Goal: Task Accomplishment & Management: Manage account settings

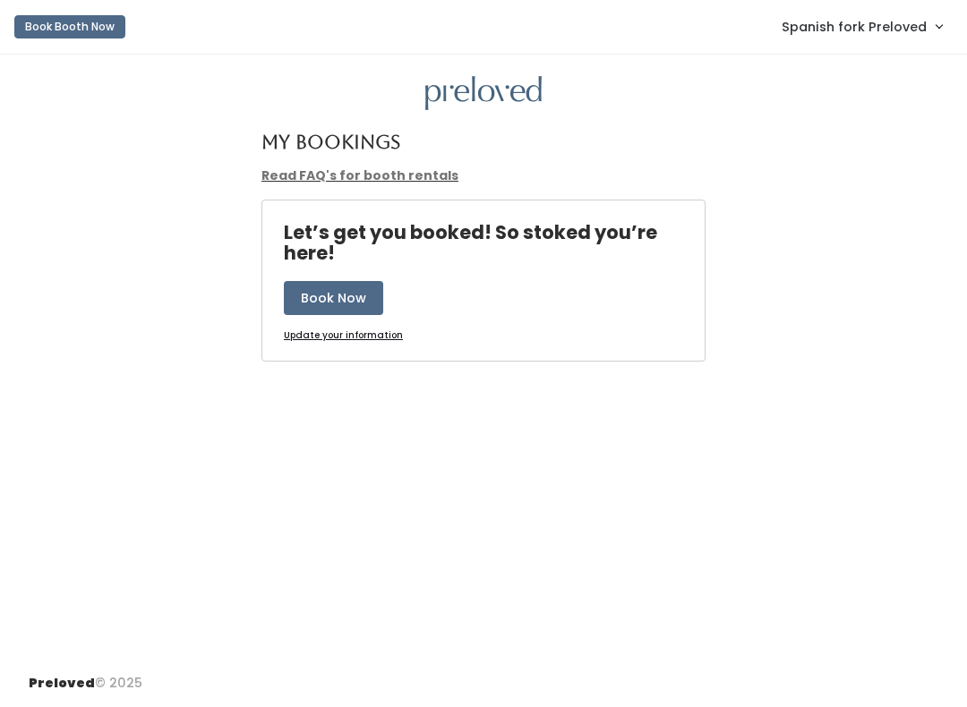
click at [896, 21] on span "Spanish fork Preloved" at bounding box center [853, 27] width 145 height 20
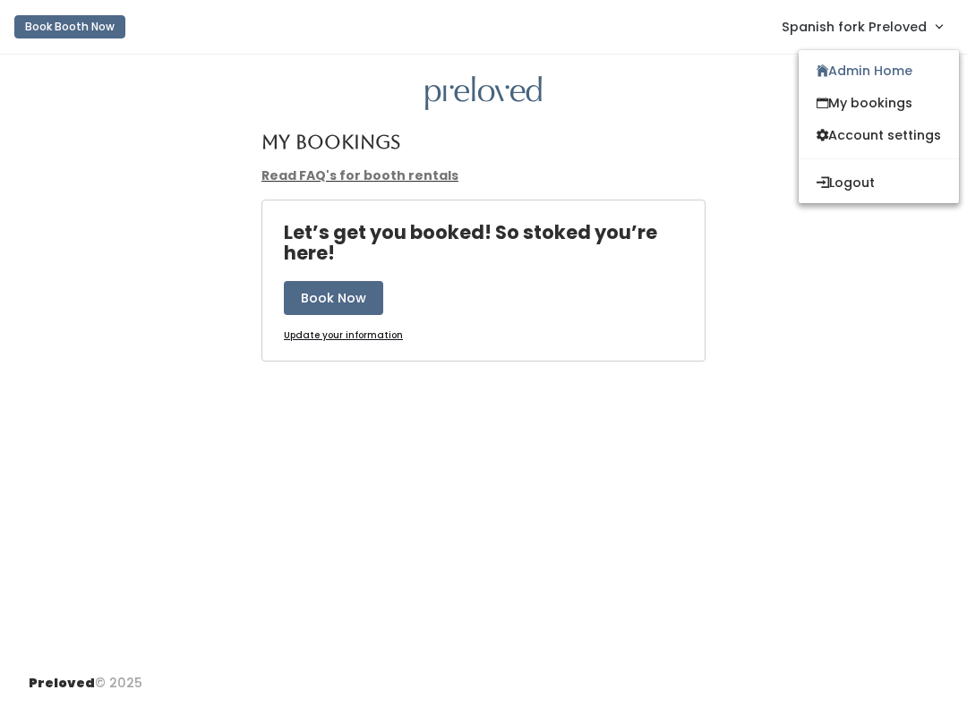
click at [874, 65] on link "Admin Home" at bounding box center [878, 71] width 160 height 32
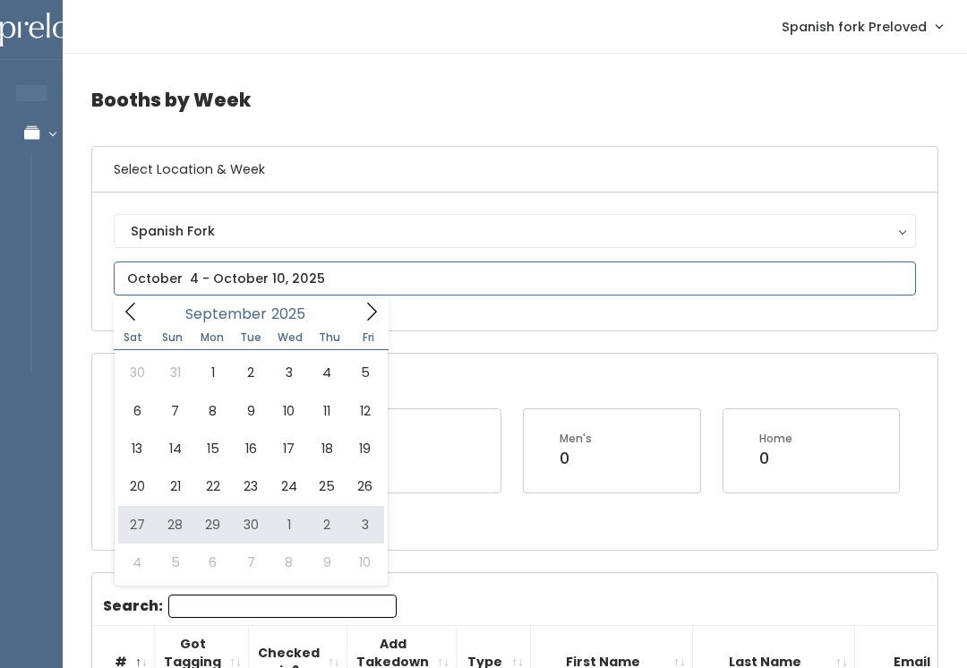
type input "[DATE] to [DATE]"
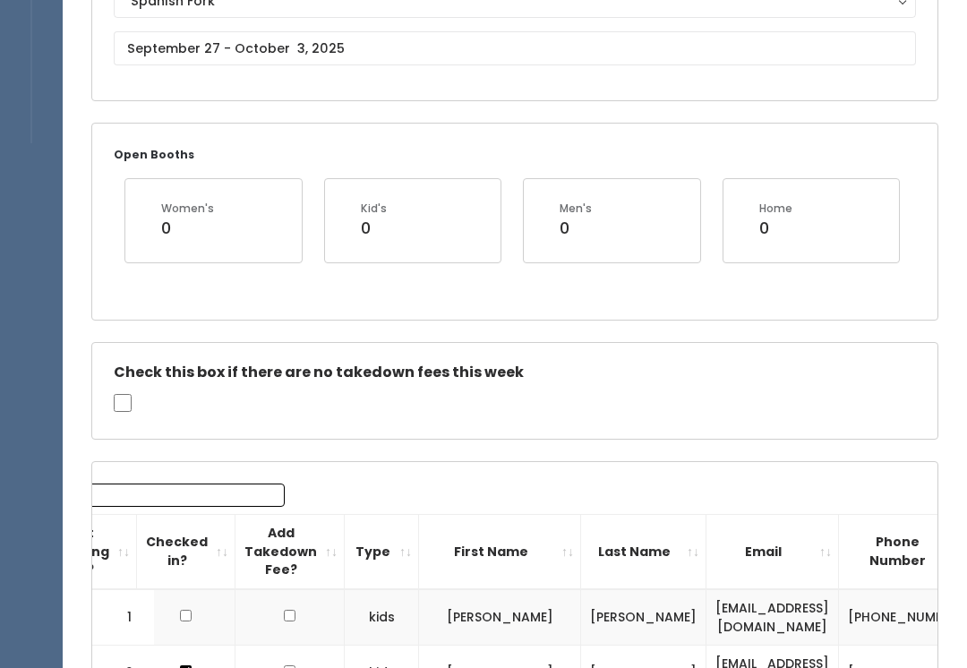
scroll to position [225, 0]
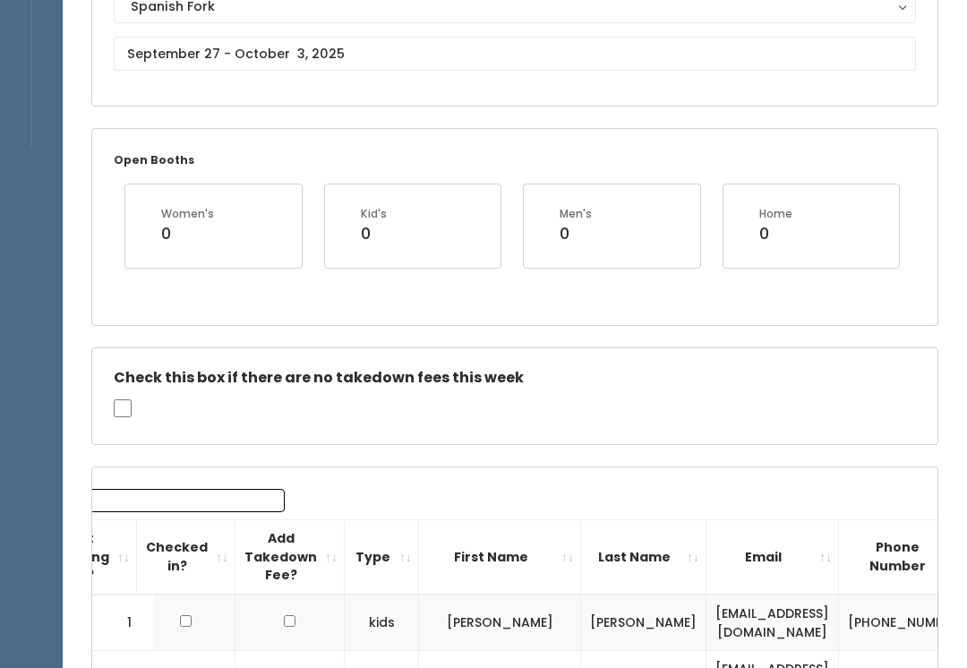
click at [178, 489] on input "Search:" at bounding box center [170, 500] width 228 height 23
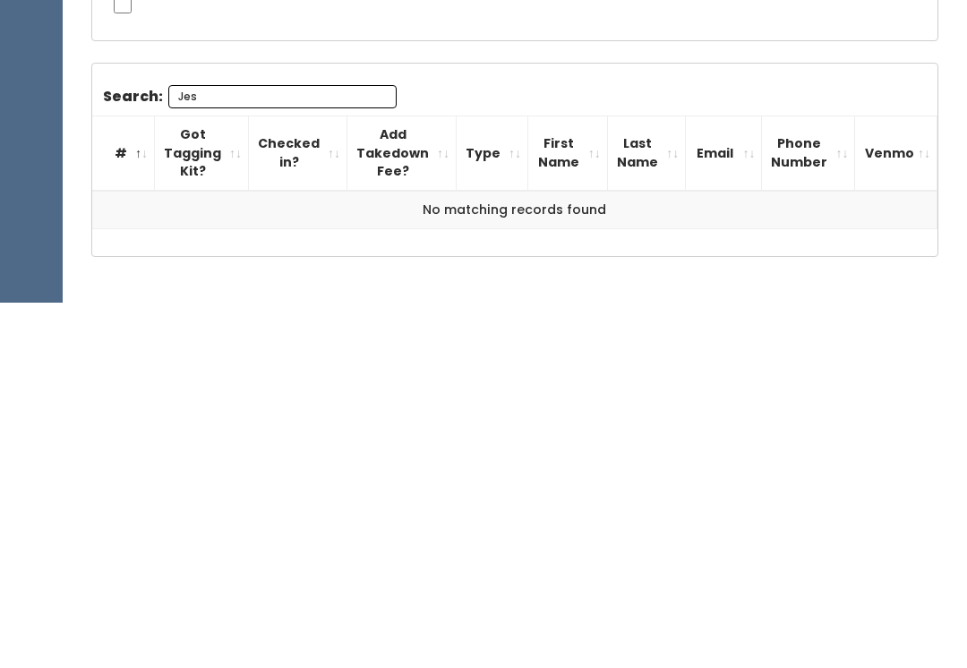
scroll to position [301, 0]
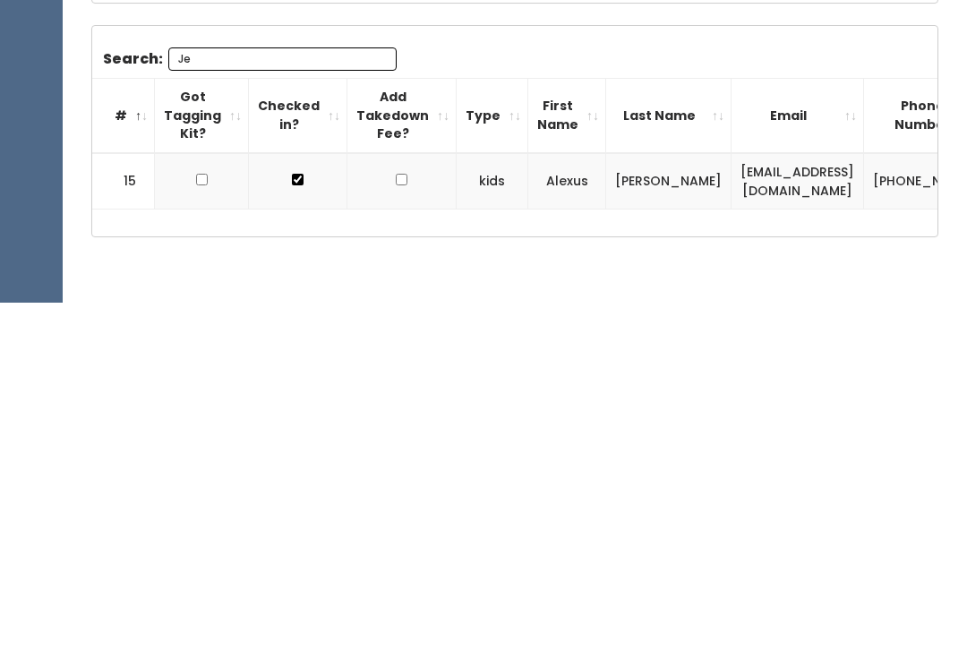
type input "J"
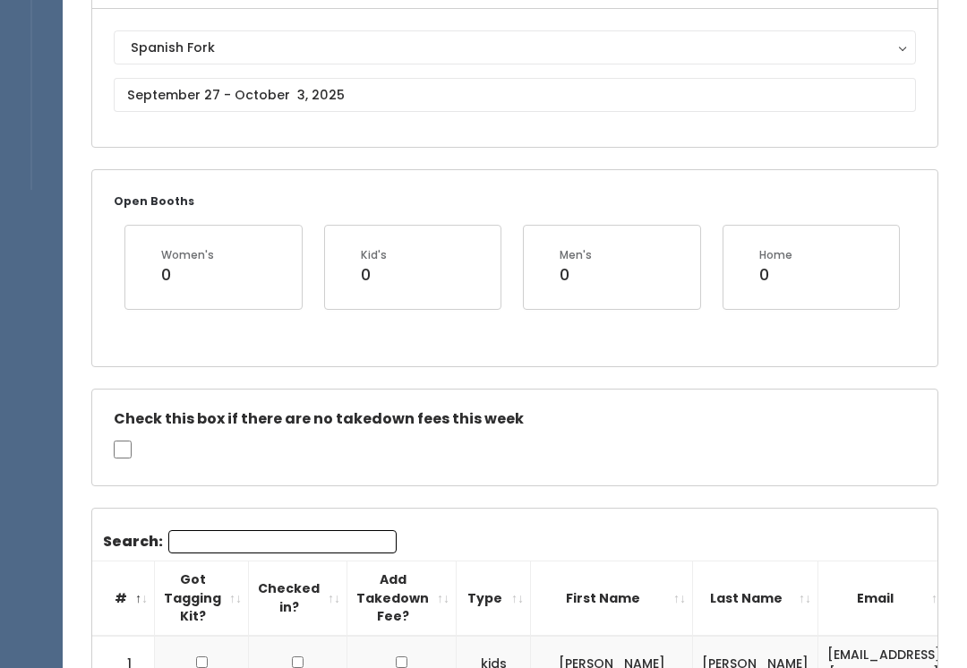
scroll to position [184, 0]
